Goal: Navigation & Orientation: Find specific page/section

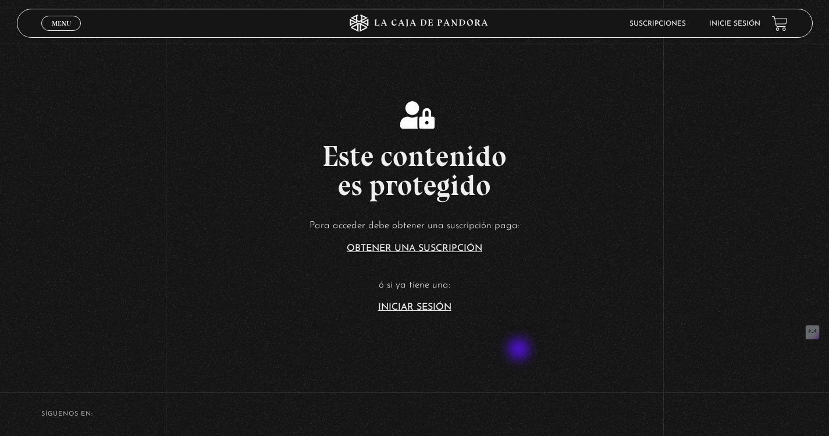
scroll to position [263, 0]
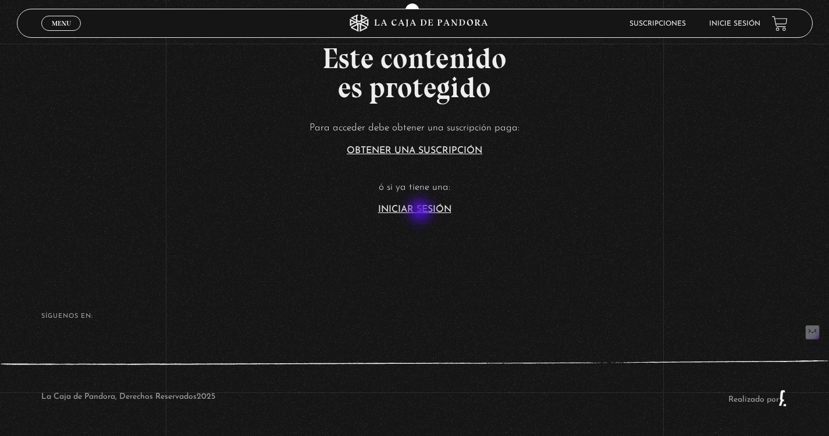
click at [421, 211] on link "Iniciar Sesión" at bounding box center [414, 209] width 73 height 9
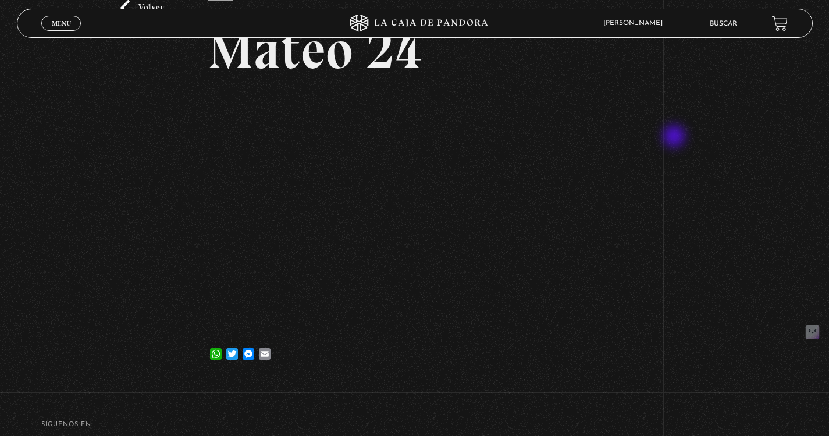
scroll to position [91, 0]
